Goal: Register for event/course

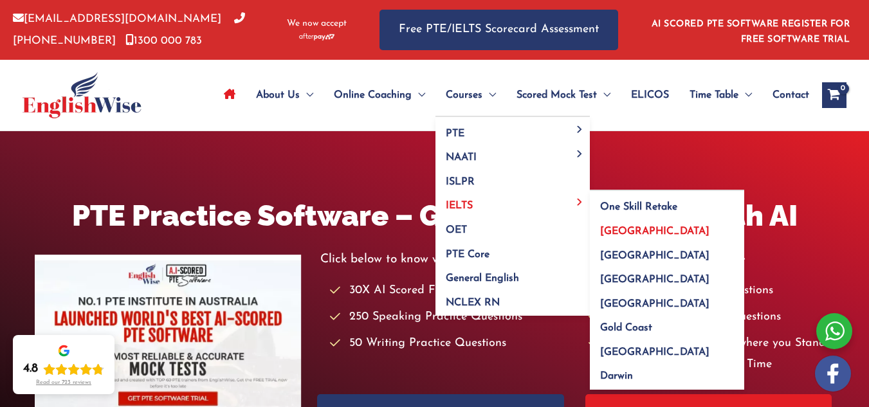
click at [623, 227] on span "[GEOGRAPHIC_DATA]" at bounding box center [654, 231] width 109 height 10
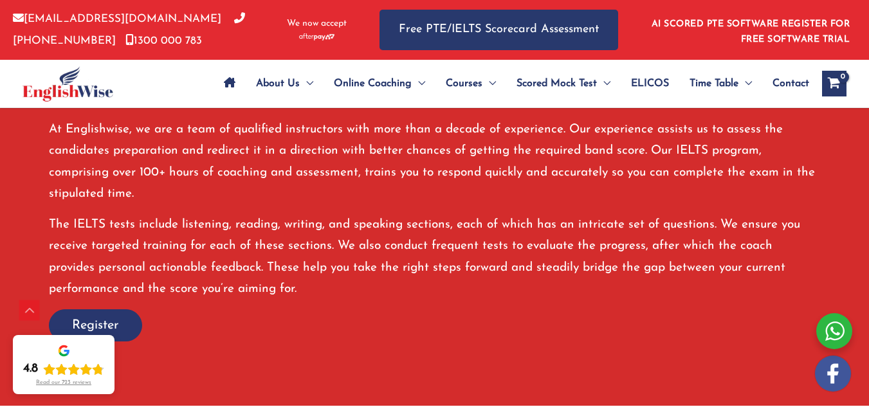
scroll to position [836, 0]
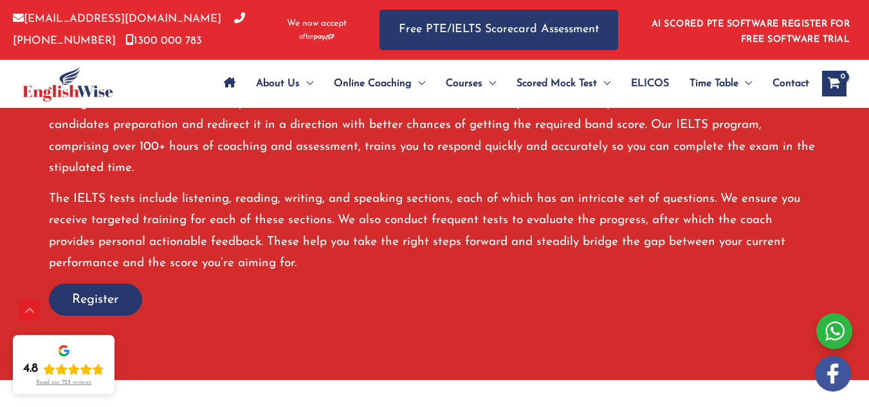
click at [119, 291] on span "Register" at bounding box center [95, 300] width 47 height 18
click at [836, 336] on div at bounding box center [834, 331] width 36 height 36
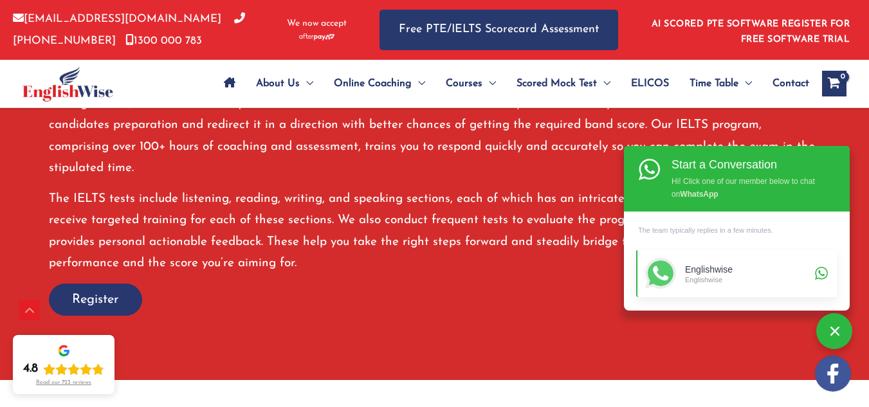
click at [735, 277] on div "Englishwise" at bounding box center [748, 279] width 126 height 9
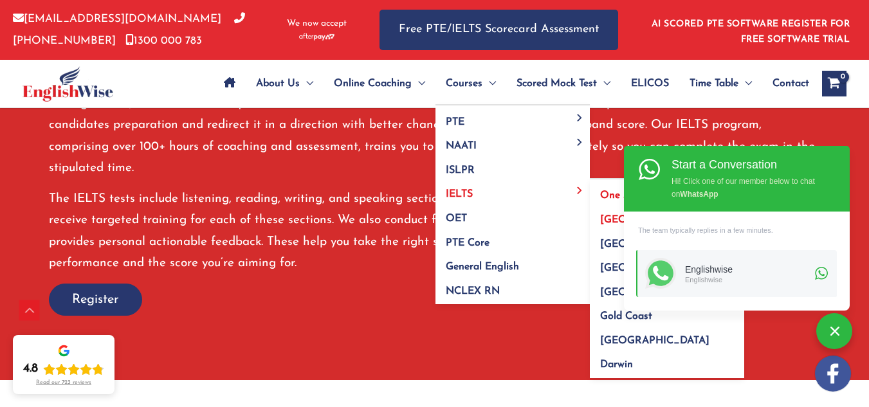
click at [609, 194] on span "One Skill Retake" at bounding box center [638, 195] width 77 height 10
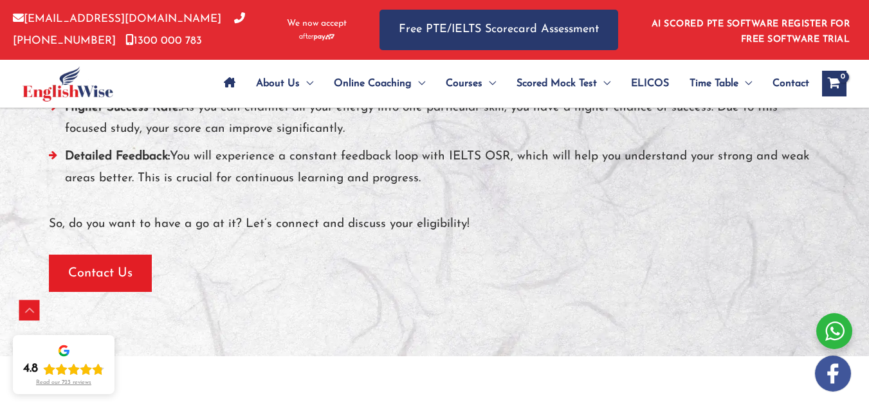
scroll to position [1364, 0]
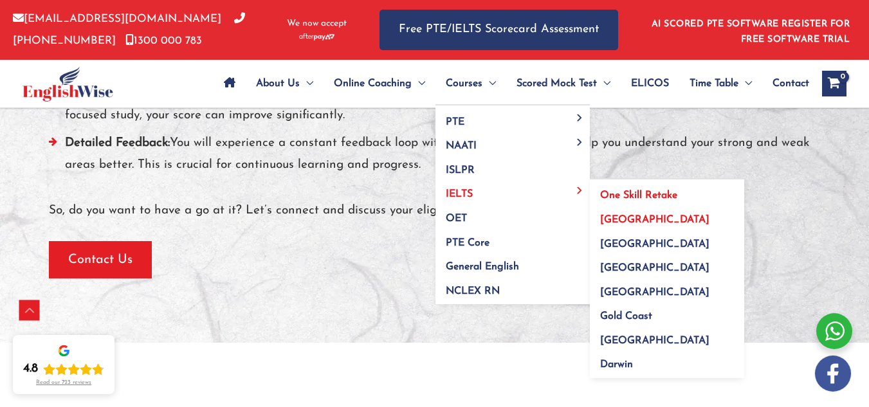
click at [617, 220] on span "[GEOGRAPHIC_DATA]" at bounding box center [654, 220] width 109 height 10
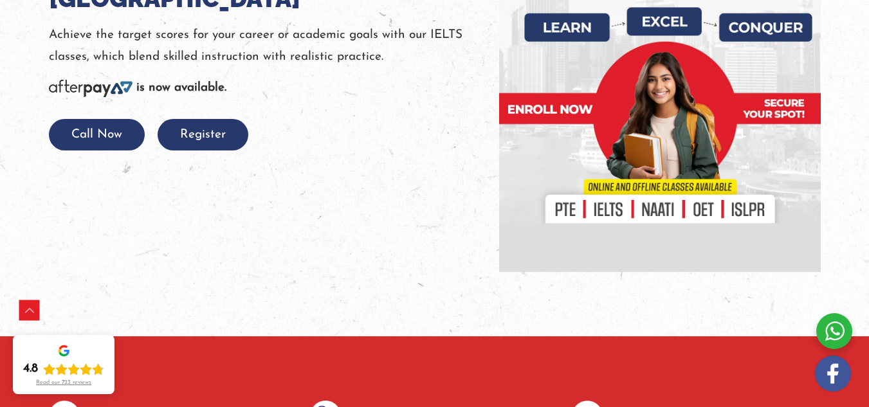
scroll to position [123, 0]
